Goal: Information Seeking & Learning: Understand process/instructions

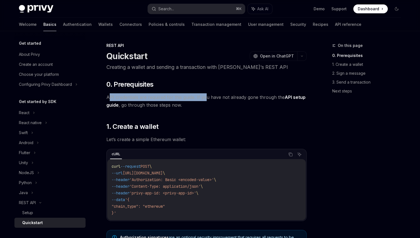
drag, startPoint x: 109, startPoint y: 95, endPoint x: 204, endPoint y: 99, distance: 94.9
click at [204, 98] on span "API credentials are required for this guide. If you have not already gone throu…" at bounding box center [206, 101] width 200 height 16
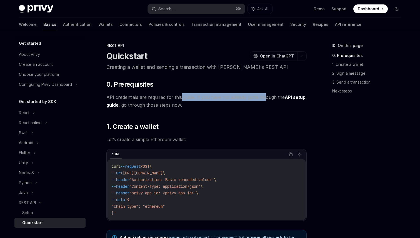
drag, startPoint x: 264, startPoint y: 97, endPoint x: 180, endPoint y: 97, distance: 83.7
click at [180, 97] on span "API credentials are required for this guide. If you have not already gone throu…" at bounding box center [206, 101] width 200 height 16
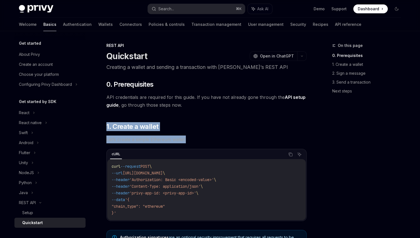
drag, startPoint x: 189, startPoint y: 141, endPoint x: 108, endPoint y: 120, distance: 83.6
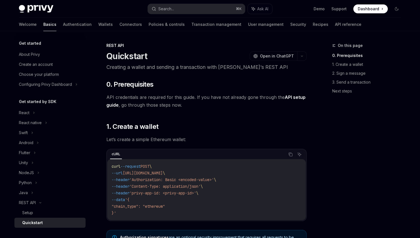
click at [163, 171] on span "https://api.privy.io/v1/wallets" at bounding box center [143, 173] width 40 height 5
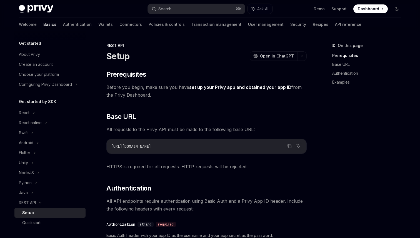
click at [167, 88] on span "Before you begin, make sure you have set up your Privy app and obtained your ap…" at bounding box center [206, 91] width 200 height 16
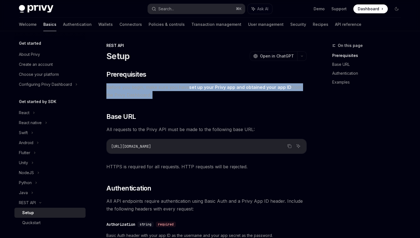
click at [167, 88] on span "Before you begin, make sure you have set up your Privy app and obtained your ap…" at bounding box center [206, 91] width 200 height 16
click at [197, 152] on div "https://api.privy.io" at bounding box center [207, 146] width 200 height 14
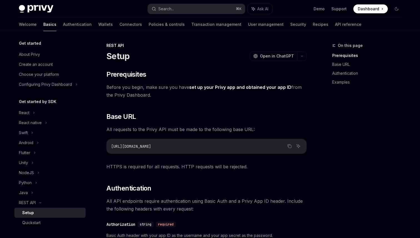
click at [197, 152] on div "https://api.privy.io" at bounding box center [207, 146] width 200 height 14
drag, startPoint x: 112, startPoint y: 127, endPoint x: 259, endPoint y: 125, distance: 146.8
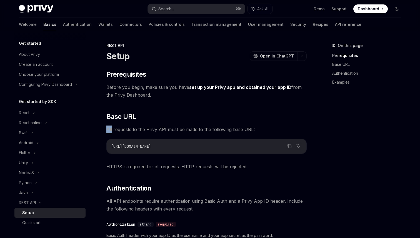
click at [210, 140] on div "https://api.privy.io" at bounding box center [207, 146] width 200 height 14
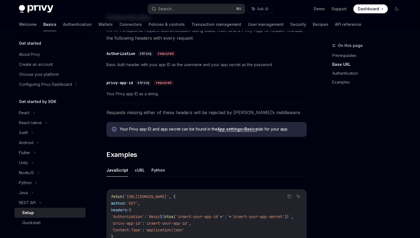
scroll to position [173, 0]
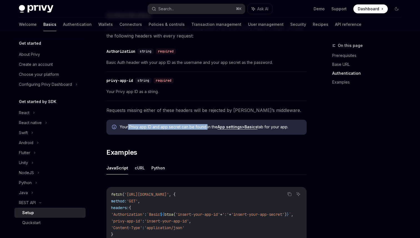
drag, startPoint x: 128, startPoint y: 127, endPoint x: 207, endPoint y: 127, distance: 79.0
click at [207, 127] on span "Your Privy app ID and app secret can be found in the App settings > Basics tab …" at bounding box center [211, 127] width 182 height 6
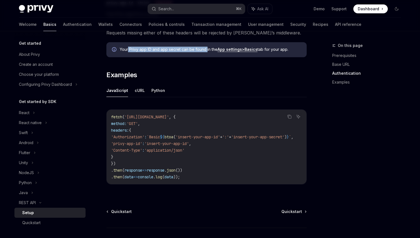
scroll to position [258, 0]
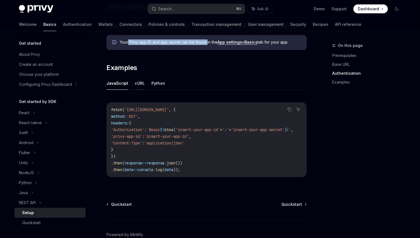
click at [140, 82] on button "cURL" at bounding box center [140, 83] width 10 height 13
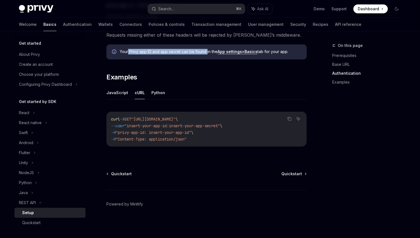
drag, startPoint x: 211, startPoint y: 145, endPoint x: 103, endPoint y: 113, distance: 112.7
click at [103, 113] on div "REST API Setup OpenAI Open in ChatGPT OpenAI Open in ChatGPT ​ Prerequisites Be…" at bounding box center [154, 16] width 307 height 445
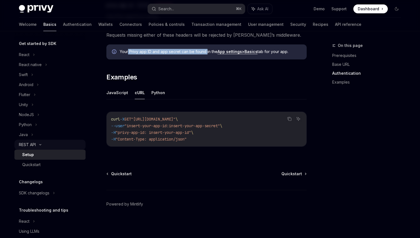
scroll to position [59, 0]
click at [38, 169] on div "Get started About Privy Create an account Choose your platform Configuring Priv…" at bounding box center [49, 113] width 71 height 265
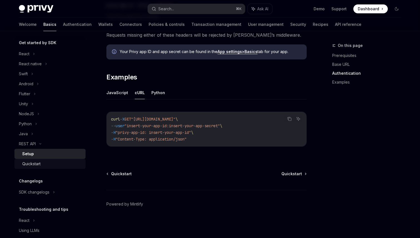
click at [38, 165] on div "Quickstart" at bounding box center [31, 164] width 18 height 7
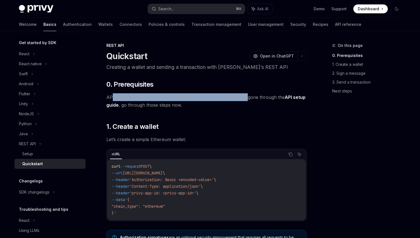
drag, startPoint x: 113, startPoint y: 96, endPoint x: 245, endPoint y: 97, distance: 132.6
click at [245, 97] on span "API credentials are required for this guide. If you have not already gone throu…" at bounding box center [206, 101] width 200 height 16
drag, startPoint x: 263, startPoint y: 97, endPoint x: 169, endPoint y: 97, distance: 94.0
click at [168, 97] on span "API credentials are required for this guide. If you have not already gone throu…" at bounding box center [206, 101] width 200 height 16
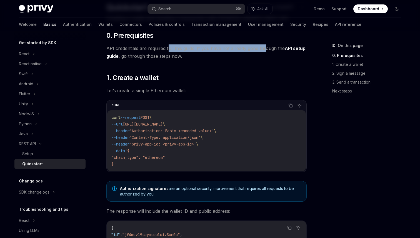
scroll to position [51, 0]
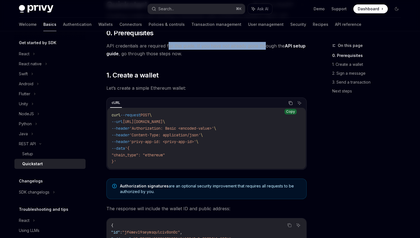
click at [291, 101] on icon "Copy the contents from the code block" at bounding box center [290, 102] width 3 height 3
click at [329, 149] on div "On this page 0. Prerequisites 1. Create a wallet 2. Sign a message 3. Send a tr…" at bounding box center [363, 140] width 85 height 196
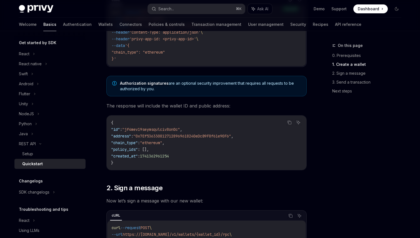
click at [337, 170] on div "On this page 0. Prerequisites 1. Create a wallet 2. Sign a message 3. Send a tr…" at bounding box center [363, 140] width 85 height 196
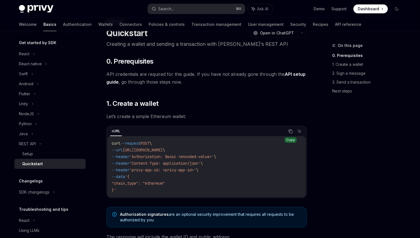
scroll to position [0, 0]
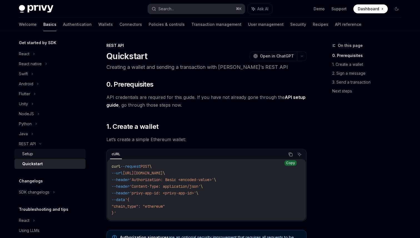
click at [34, 152] on div "Setup" at bounding box center [52, 154] width 60 height 7
type textarea "*"
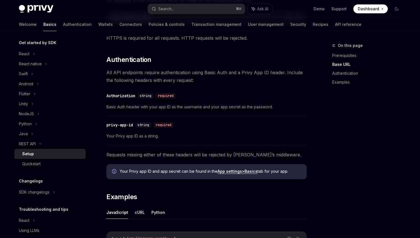
scroll to position [291, 0]
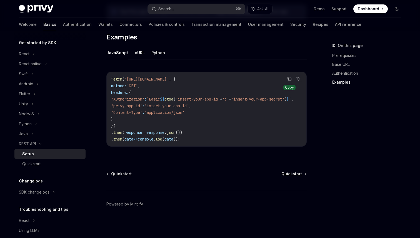
click at [288, 77] on icon "Copy the contents from the code block" at bounding box center [289, 79] width 4 height 4
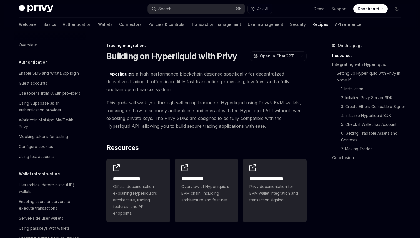
scroll to position [509, 0]
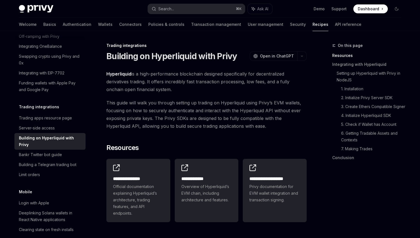
click at [165, 83] on span "Hyperliquid is a high-performance blockchain designed specifically for decentra…" at bounding box center [206, 81] width 200 height 23
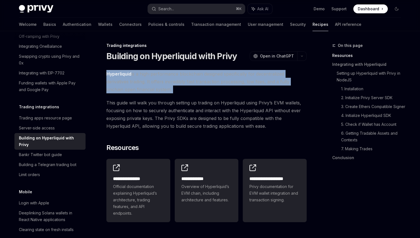
click at [165, 83] on span "Hyperliquid is a high-performance blockchain designed specifically for decentra…" at bounding box center [206, 81] width 200 height 23
click at [170, 107] on span "This guide will walk you through setting up trading on Hyperliquid using Privy’…" at bounding box center [206, 114] width 200 height 31
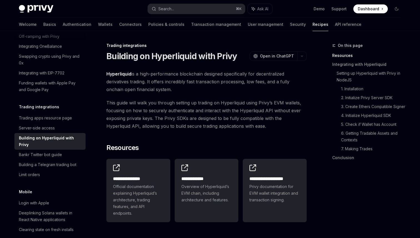
click at [170, 107] on span "This guide will walk you through setting up trading on Hyperliquid using Privy’…" at bounding box center [206, 114] width 200 height 31
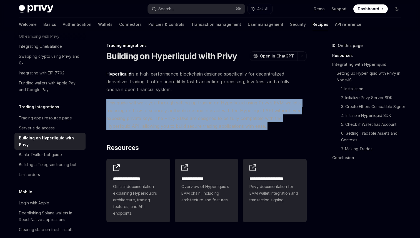
click at [170, 107] on span "This guide will walk you through setting up trading on Hyperliquid using Privy’…" at bounding box center [206, 114] width 200 height 31
click at [173, 108] on span "This guide will walk you through setting up trading on Hyperliquid using Privy’…" at bounding box center [206, 114] width 200 height 31
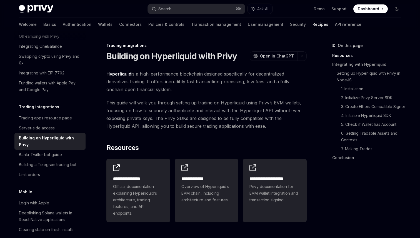
click at [173, 108] on span "This guide will walk you through setting up trading on Hyperliquid using Privy’…" at bounding box center [206, 114] width 200 height 31
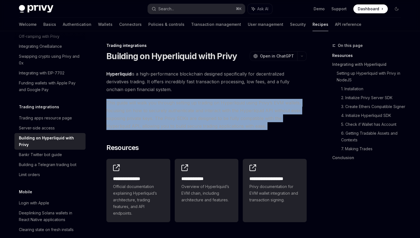
click at [173, 108] on span "This guide will walk you through setting up trading on Hyperliquid using Privy’…" at bounding box center [206, 114] width 200 height 31
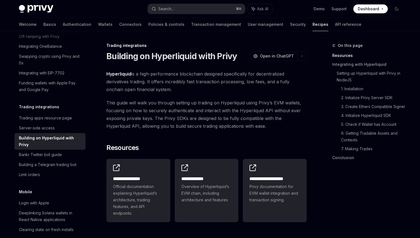
click at [146, 111] on span "This guide will walk you through setting up trading on Hyperliquid using Privy’…" at bounding box center [206, 114] width 200 height 31
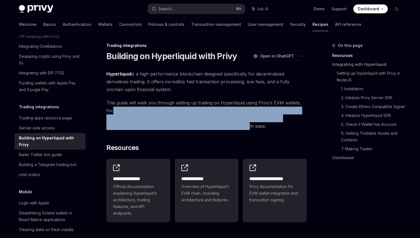
drag, startPoint x: 113, startPoint y: 111, endPoint x: 224, endPoint y: 125, distance: 111.6
click at [224, 125] on span "This guide will walk you through setting up trading on Hyperliquid using Privy’…" at bounding box center [206, 114] width 200 height 31
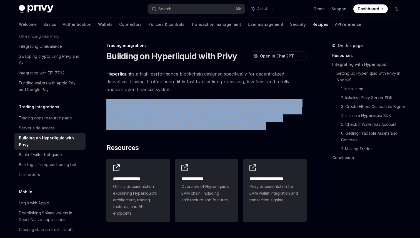
drag, startPoint x: 238, startPoint y: 125, endPoint x: 97, endPoint y: 105, distance: 142.1
click at [152, 120] on span "This guide will walk you through setting up trading on Hyperliquid using Privy’…" at bounding box center [206, 114] width 200 height 31
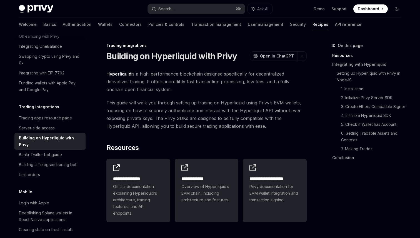
click at [152, 120] on span "This guide will walk you through setting up trading on Hyperliquid using Privy’…" at bounding box center [206, 114] width 200 height 31
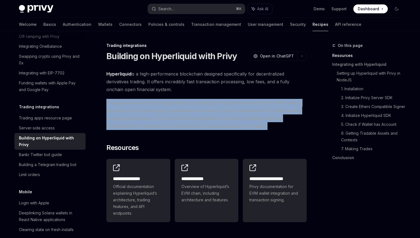
click at [152, 120] on span "This guide will walk you through setting up trading on Hyperliquid using Privy’…" at bounding box center [206, 114] width 200 height 31
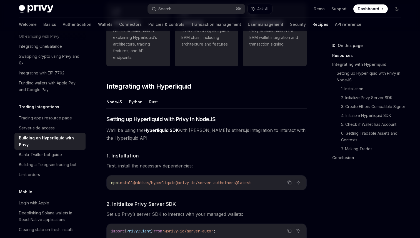
scroll to position [159, 0]
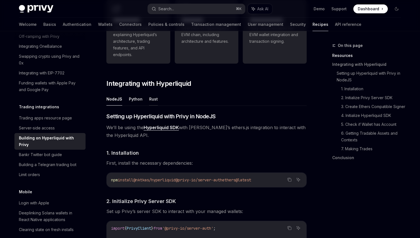
click at [155, 100] on button "Rust" at bounding box center [153, 99] width 9 height 13
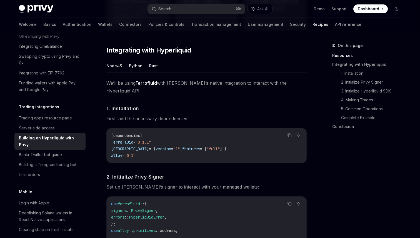
scroll to position [192, 0]
click at [115, 66] on button "NodeJS" at bounding box center [114, 66] width 16 height 13
type textarea "*"
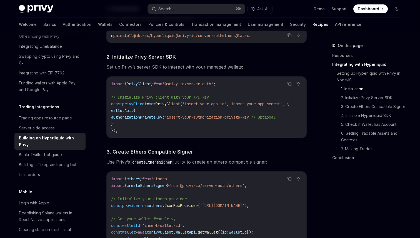
scroll to position [304, 0]
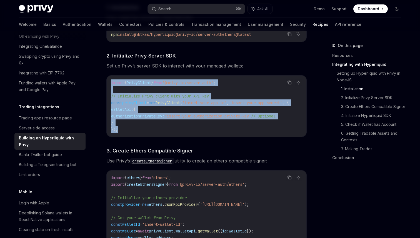
drag, startPoint x: 187, startPoint y: 133, endPoint x: 120, endPoint y: 78, distance: 87.3
click at [120, 78] on div "import { PrivyClient } from '@privy-io/server-auth' ; // Initialize Privy clien…" at bounding box center [207, 106] width 200 height 61
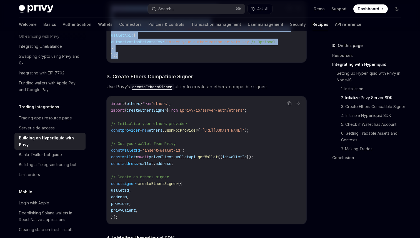
scroll to position [380, 0]
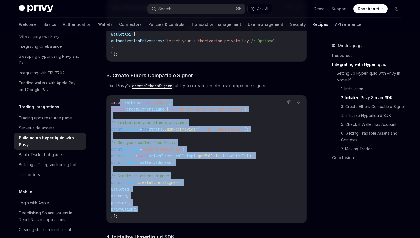
drag, startPoint x: 122, startPoint y: 103, endPoint x: 163, endPoint y: 211, distance: 116.0
click at [164, 212] on code "import { ethers } from 'ethers' ; import { createEthersSigner } from '@privy-io…" at bounding box center [206, 159] width 191 height 120
click at [175, 213] on code "import { ethers } from 'ethers' ; import { createEthersSigner } from '@privy-io…" at bounding box center [206, 159] width 191 height 120
drag, startPoint x: 175, startPoint y: 213, endPoint x: 117, endPoint y: 106, distance: 120.9
click at [117, 106] on code "import { ethers } from 'ethers' ; import { createEthersSigner } from '@privy-io…" at bounding box center [206, 159] width 191 height 120
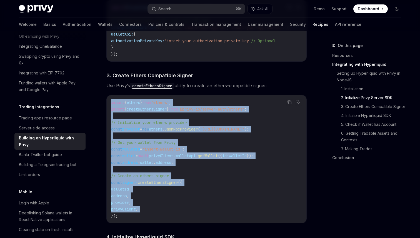
click at [185, 147] on code "import { ethers } from 'ethers' ; import { createEthersSigner } from '@privy-io…" at bounding box center [206, 159] width 191 height 120
drag, startPoint x: 120, startPoint y: 123, endPoint x: 276, endPoint y: 132, distance: 156.5
click at [276, 132] on code "import { ethers } from 'ethers' ; import { createEthersSigner } from '@privy-io…" at bounding box center [206, 159] width 191 height 120
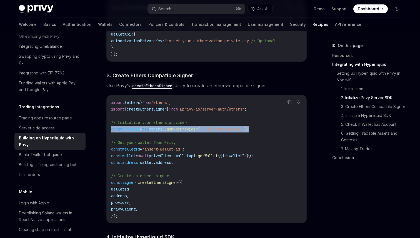
drag, startPoint x: 289, startPoint y: 132, endPoint x: 105, endPoint y: 132, distance: 184.3
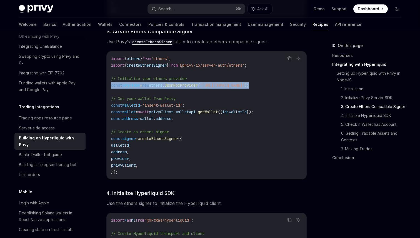
scroll to position [426, 0]
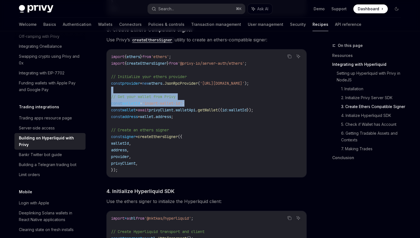
drag, startPoint x: 206, startPoint y: 104, endPoint x: 104, endPoint y: 89, distance: 103.1
click at [153, 95] on code "import { ethers } from 'ethers' ; import { createEthersSigner } from '@privy-io…" at bounding box center [206, 113] width 191 height 120
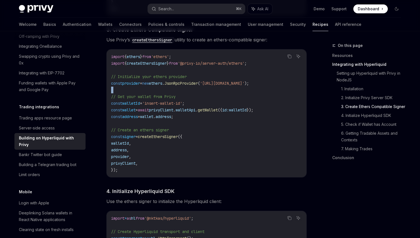
click at [153, 95] on code "import { ethers } from 'ethers' ; import { createEthersSigner } from '@privy-io…" at bounding box center [206, 113] width 191 height 120
click at [153, 98] on span "// Get your wallet from Privy" at bounding box center [143, 96] width 65 height 5
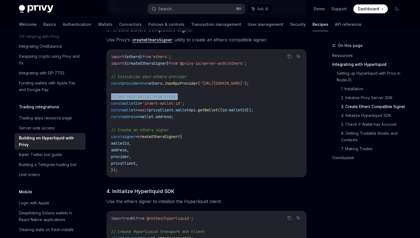
click at [153, 119] on span "wallet" at bounding box center [146, 116] width 13 height 5
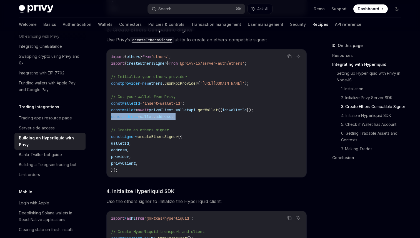
click at [153, 119] on span "wallet" at bounding box center [146, 116] width 13 height 5
click at [164, 147] on code "import { ethers } from 'ethers' ; import { createEthersSigner } from '@privy-io…" at bounding box center [206, 113] width 191 height 120
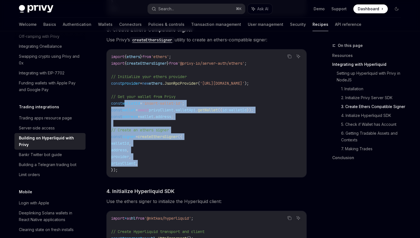
drag, startPoint x: 164, startPoint y: 165, endPoint x: 125, endPoint y: 108, distance: 68.9
click at [125, 108] on code "import { ethers } from 'ethers' ; import { createEthersSigner } from '@privy-io…" at bounding box center [206, 113] width 191 height 120
click at [175, 139] on span "createEthersSigner" at bounding box center [158, 136] width 40 height 5
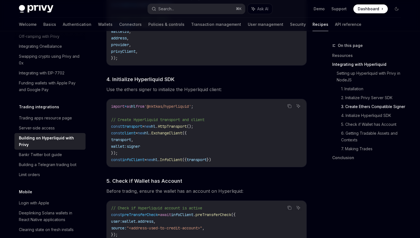
scroll to position [540, 0]
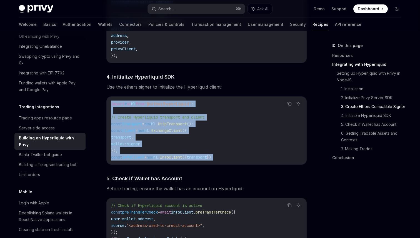
drag, startPoint x: 244, startPoint y: 167, endPoint x: 107, endPoint y: 97, distance: 154.6
click at [107, 97] on div "​ Setting up Hyperliquid with Privy in NodeJS We’ll be using the Hyperliquid SD…" at bounding box center [206, 191] width 200 height 920
click at [204, 141] on code "import * as hl from '@nktkas/hyperliquid' ; // Create Hyperliquid transport and…" at bounding box center [206, 131] width 191 height 60
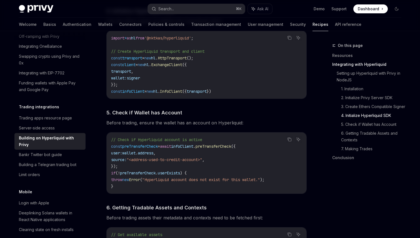
scroll to position [608, 0]
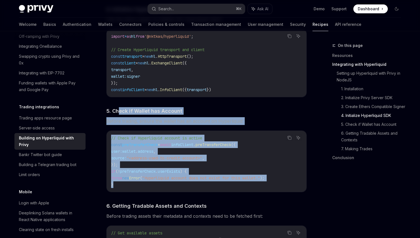
drag, startPoint x: 118, startPoint y: 114, endPoint x: 235, endPoint y: 194, distance: 142.3
click at [235, 194] on div "​ Setting up Hyperliquid with Privy in NodeJS We’ll be using the Hyperliquid SD…" at bounding box center [206, 124] width 200 height 920
click at [253, 192] on div "// Check if Hyperliquid account is active const preTransferCheck = await infoCl…" at bounding box center [207, 161] width 200 height 61
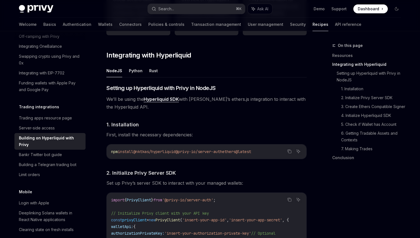
scroll to position [188, 0]
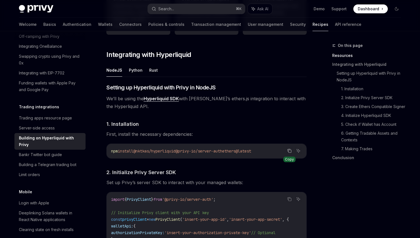
click at [291, 150] on icon "Copy the contents from the code block" at bounding box center [290, 151] width 3 height 3
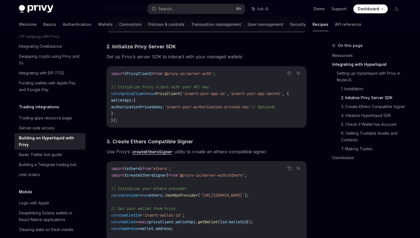
scroll to position [317, 0]
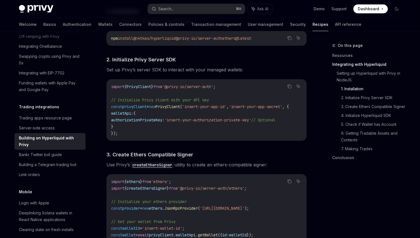
click at [200, 116] on code "import { PrivyClient } from '@privy-io/server-auth' ; // Initialize Privy clien…" at bounding box center [206, 109] width 191 height 53
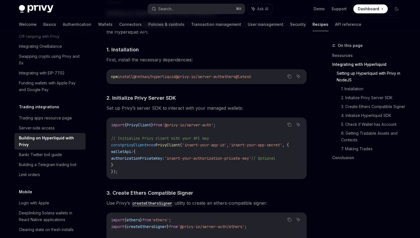
scroll to position [261, 0]
drag, startPoint x: 185, startPoint y: 78, endPoint x: 234, endPoint y: 78, distance: 48.7
click at [222, 78] on span "@privy-io/server-auth" at bounding box center [199, 77] width 47 height 5
copy span "@privy-io/server-auth"
